Goal: Task Accomplishment & Management: Manage account settings

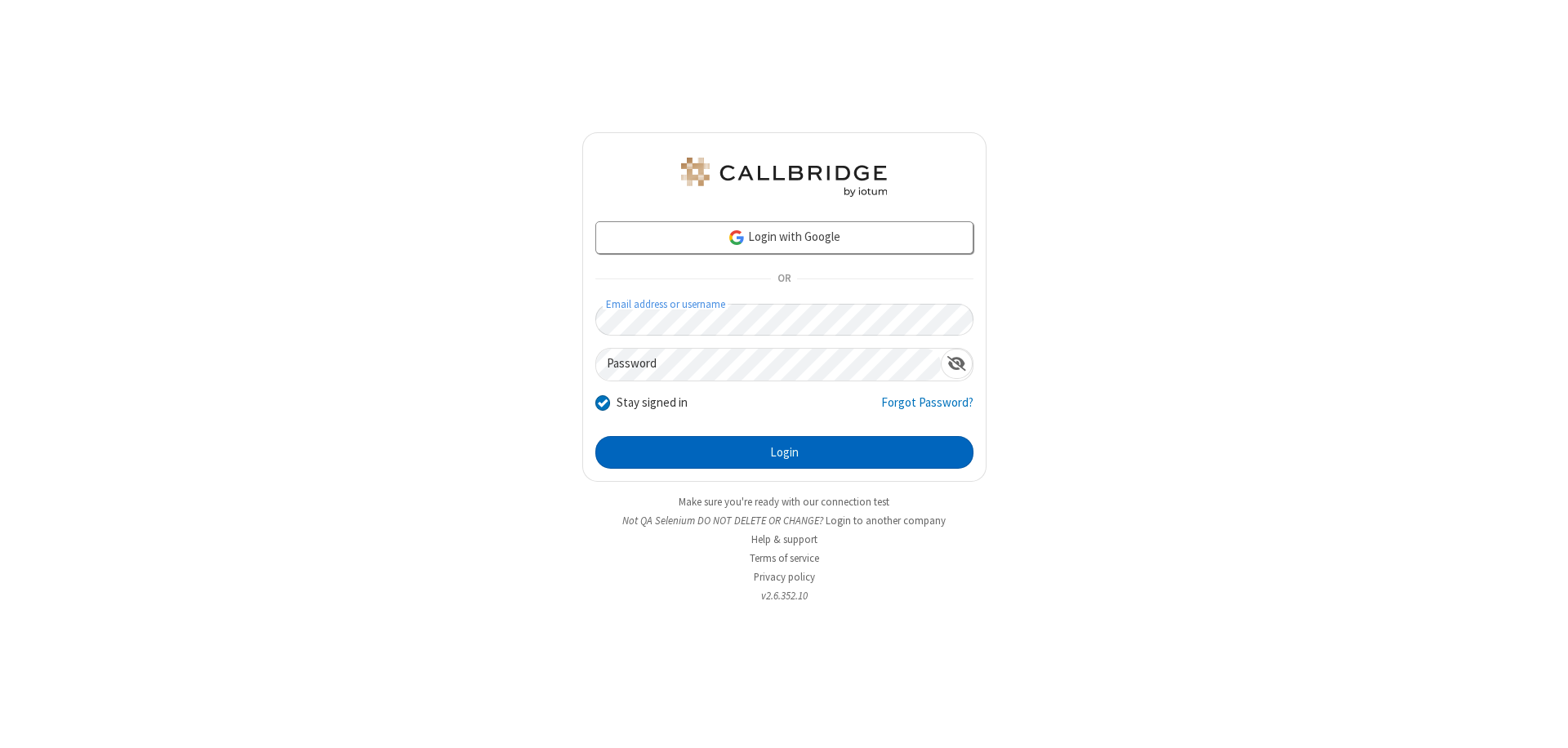
click at [784, 453] on button "Login" at bounding box center [784, 452] width 379 height 32
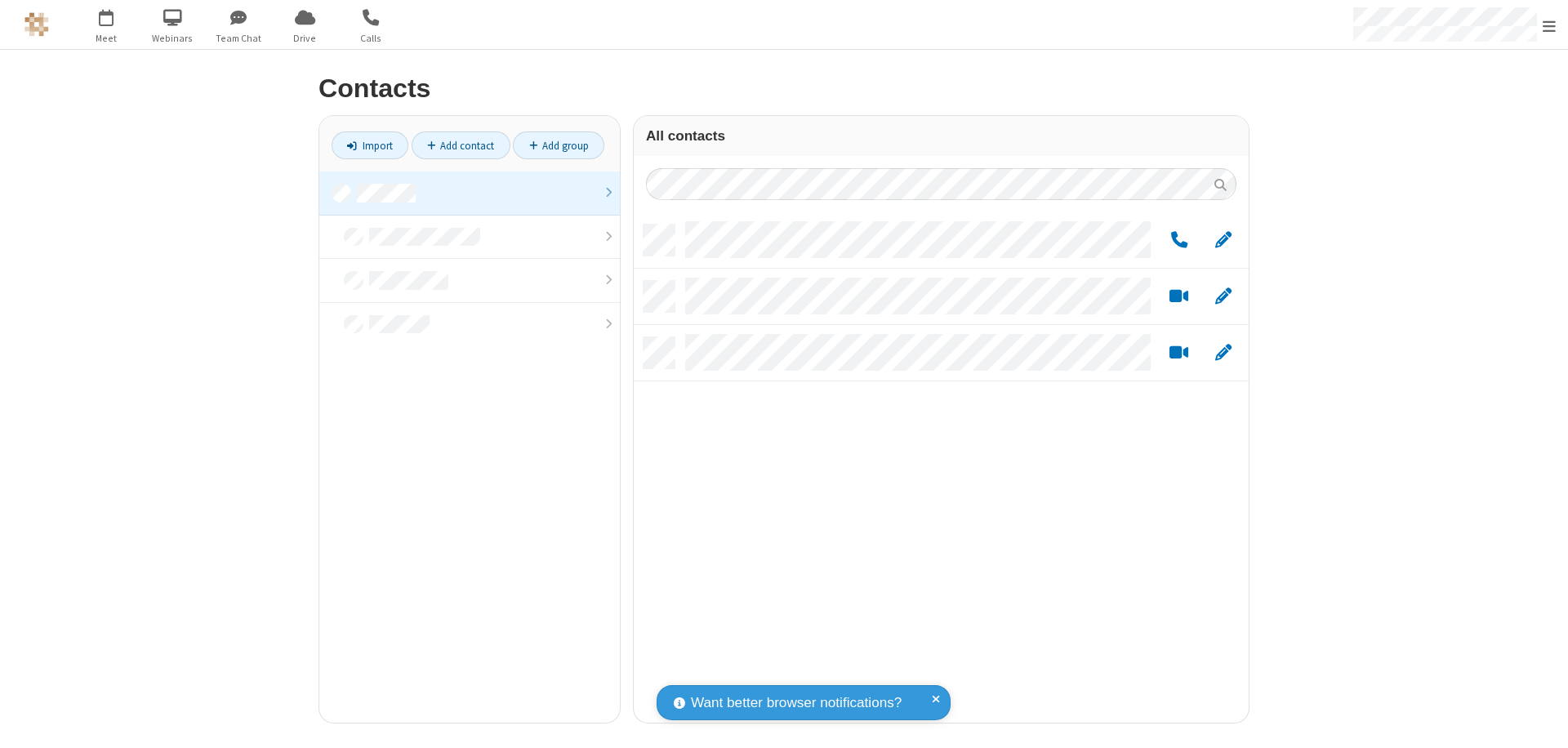
click at [470, 193] on link at bounding box center [469, 193] width 300 height 44
click at [1224, 240] on span "Edit" at bounding box center [1223, 231] width 17 height 21
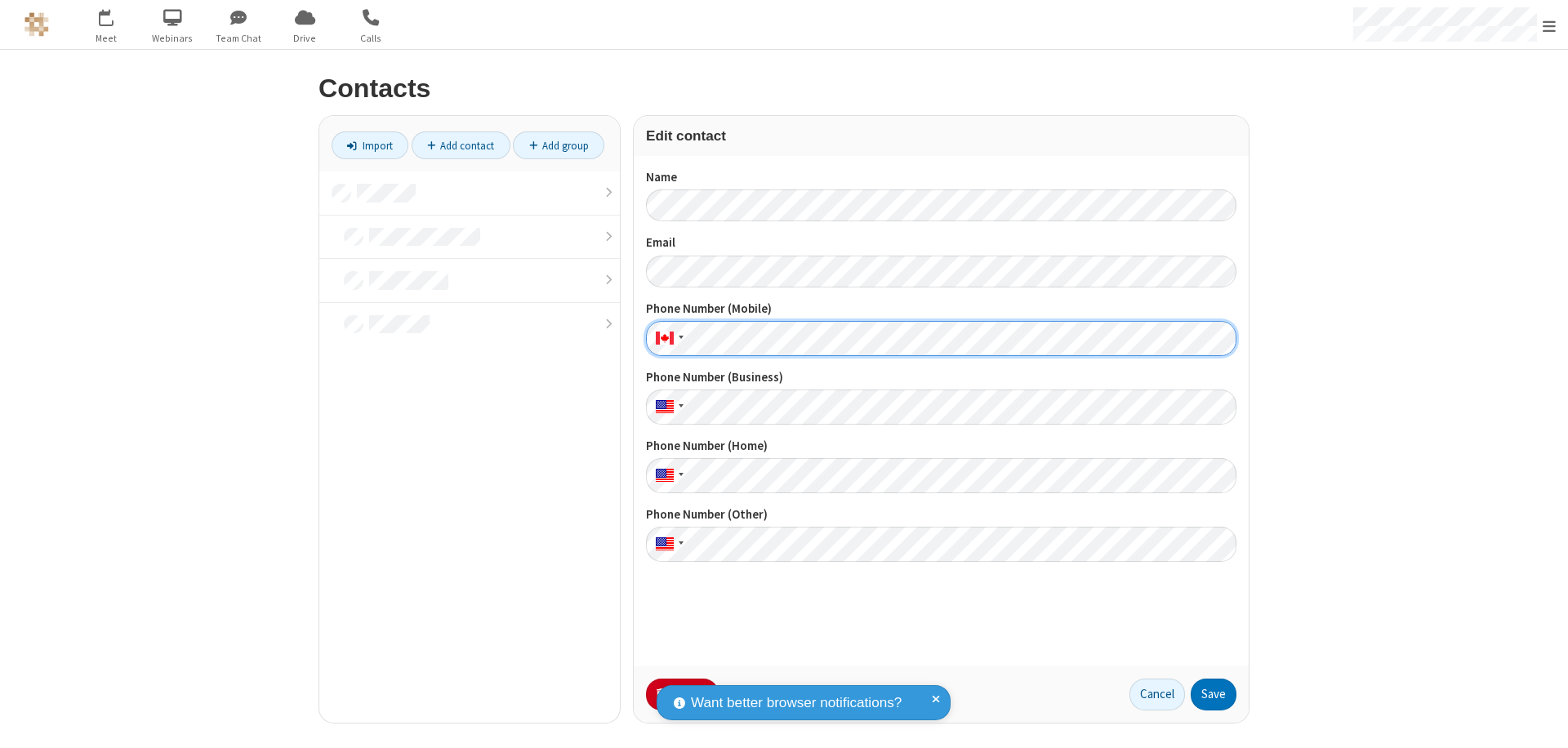
click at [1214, 694] on button "Save" at bounding box center [1213, 694] width 46 height 32
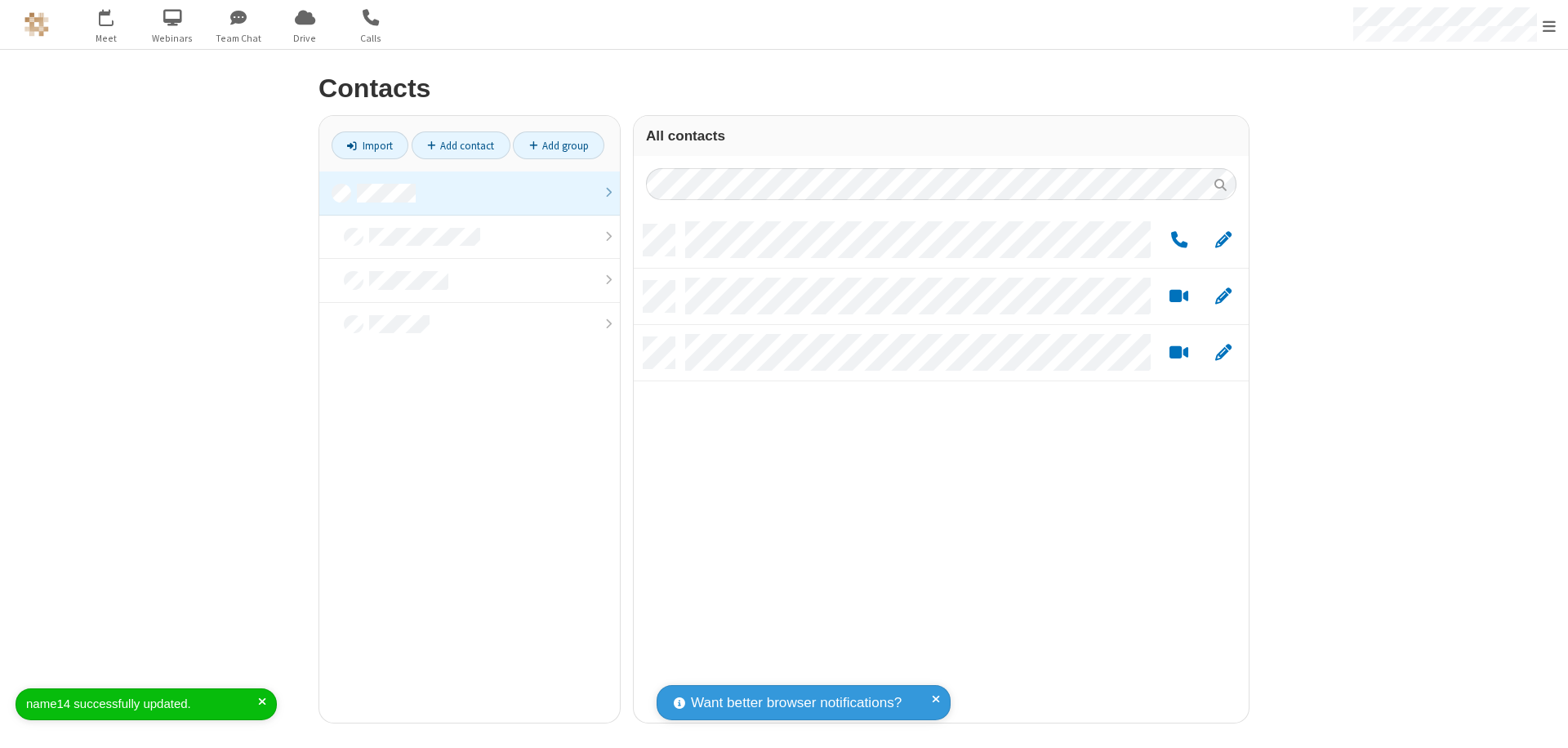
scroll to position [498, 603]
